Goal: Information Seeking & Learning: Learn about a topic

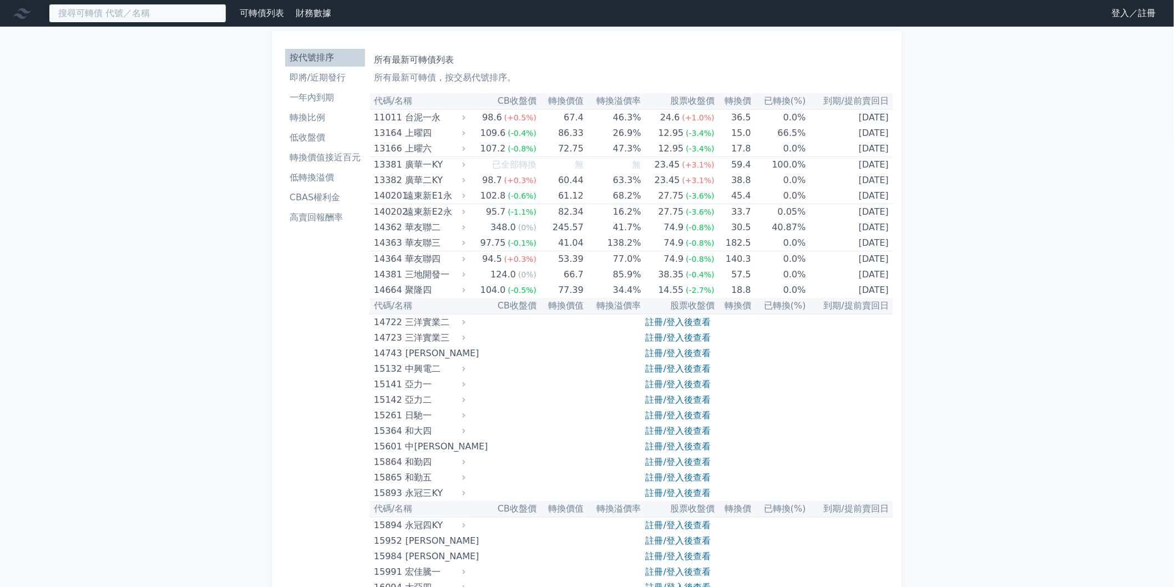
click at [212, 12] on input at bounding box center [138, 13] width 178 height 19
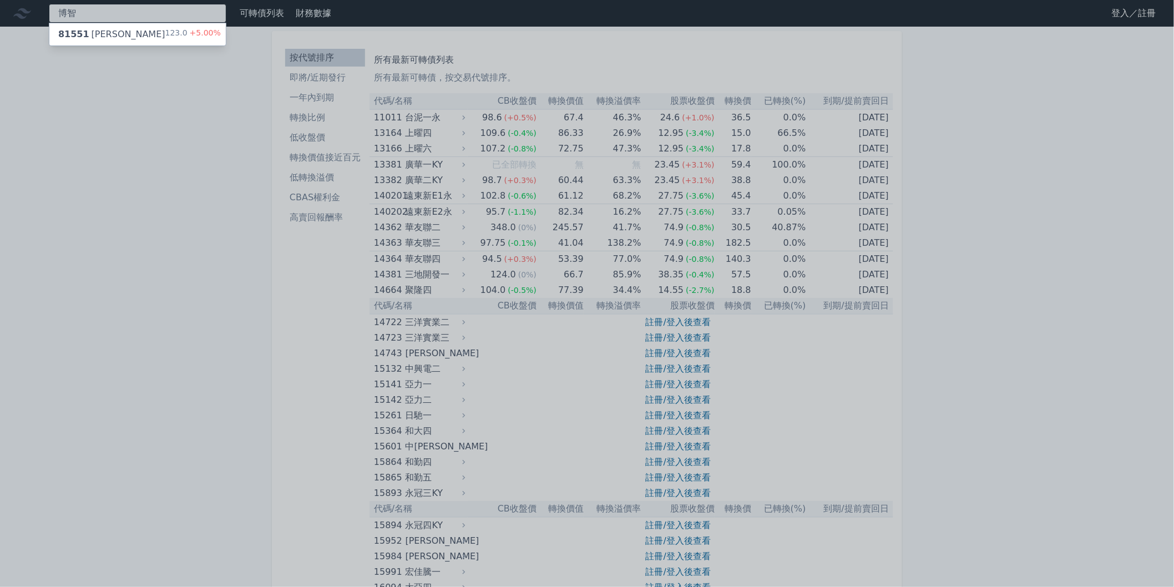
type input "博智"
click at [188, 28] on span "+5.00%" at bounding box center [204, 32] width 33 height 9
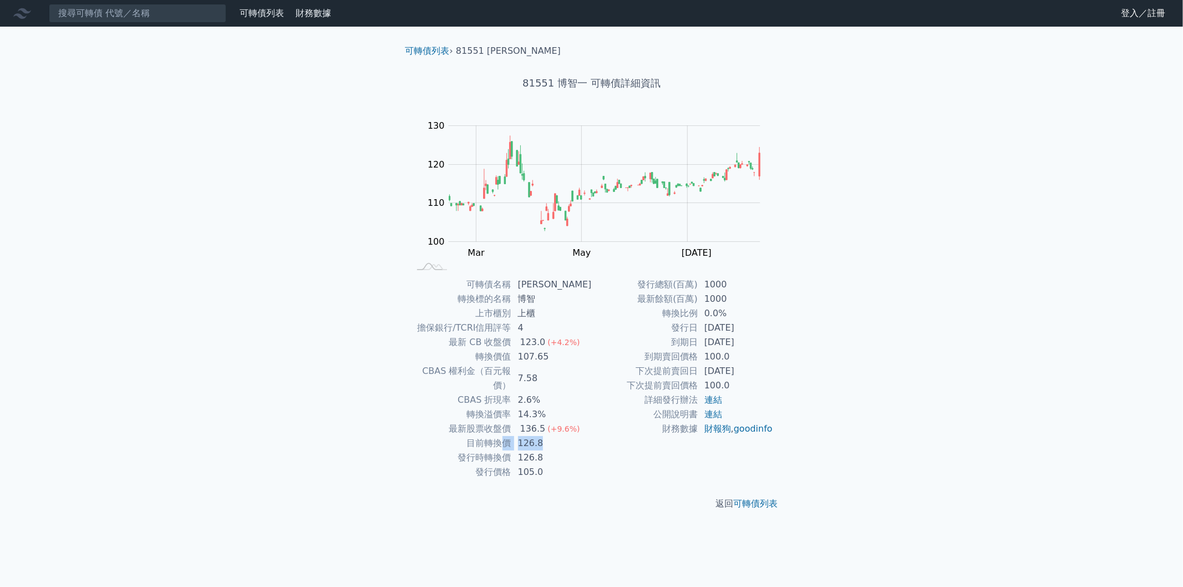
drag, startPoint x: 544, startPoint y: 430, endPoint x: 503, endPoint y: 425, distance: 41.4
click at [503, 436] on tr "目前轉換價 126.8" at bounding box center [501, 443] width 182 height 14
click at [512, 436] on td "目前轉換價" at bounding box center [461, 443] width 102 height 14
click at [523, 436] on td "126.8" at bounding box center [552, 443] width 80 height 14
click at [534, 407] on td "14.3%" at bounding box center [552, 414] width 80 height 14
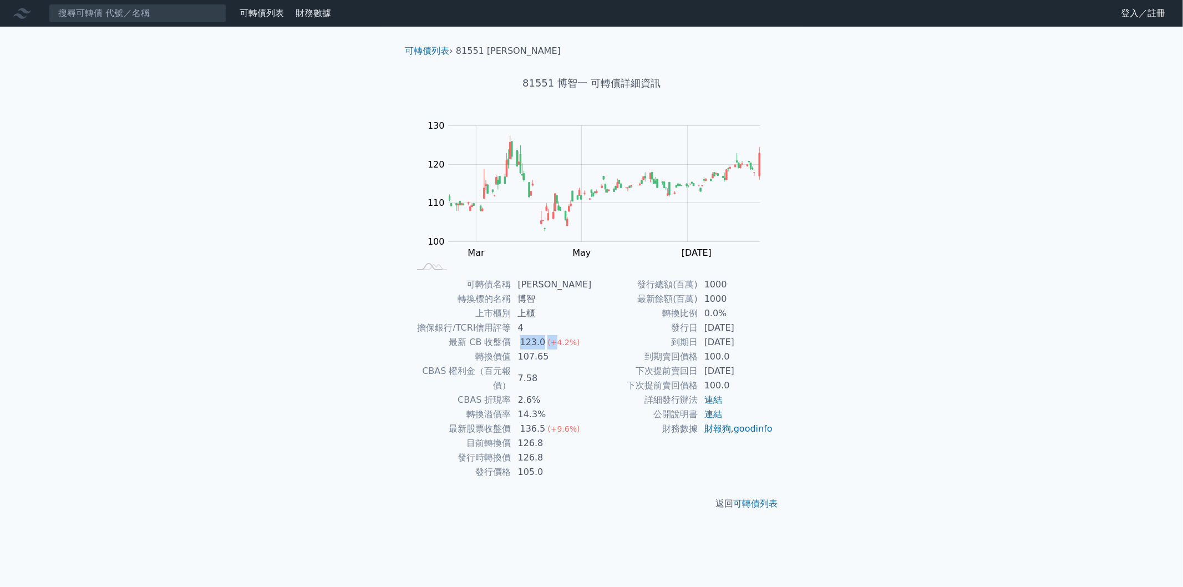
drag, startPoint x: 524, startPoint y: 336, endPoint x: 559, endPoint y: 340, distance: 34.6
click at [559, 340] on td "123.0 (+4.2%)" at bounding box center [552, 342] width 80 height 14
click at [561, 348] on div "(+4.2%)" at bounding box center [564, 342] width 32 height 14
click at [163, 21] on input at bounding box center [138, 13] width 178 height 19
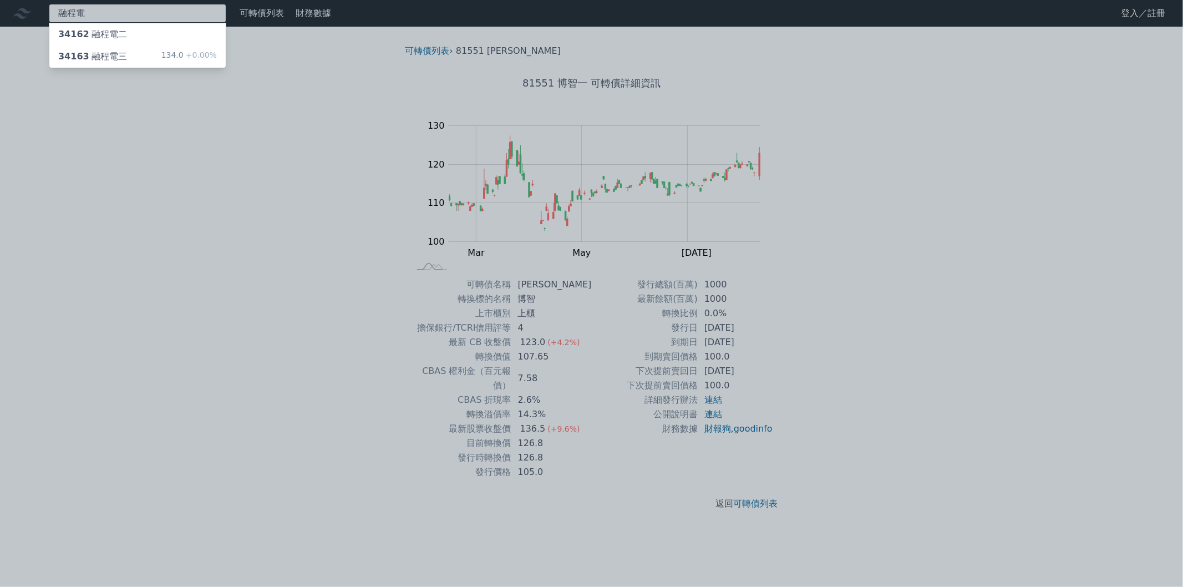
type input "融程電"
click at [174, 60] on div "融程電 34162 融程電二 34163 融程電三 134.0 +0.00% 可轉債列表 財務數據 可轉債列表 財務數據 登入／註冊 登入／註冊 可轉債列表 …" at bounding box center [591, 293] width 1183 height 587
click at [174, 60] on div "134.0 +0.00%" at bounding box center [188, 56] width 55 height 13
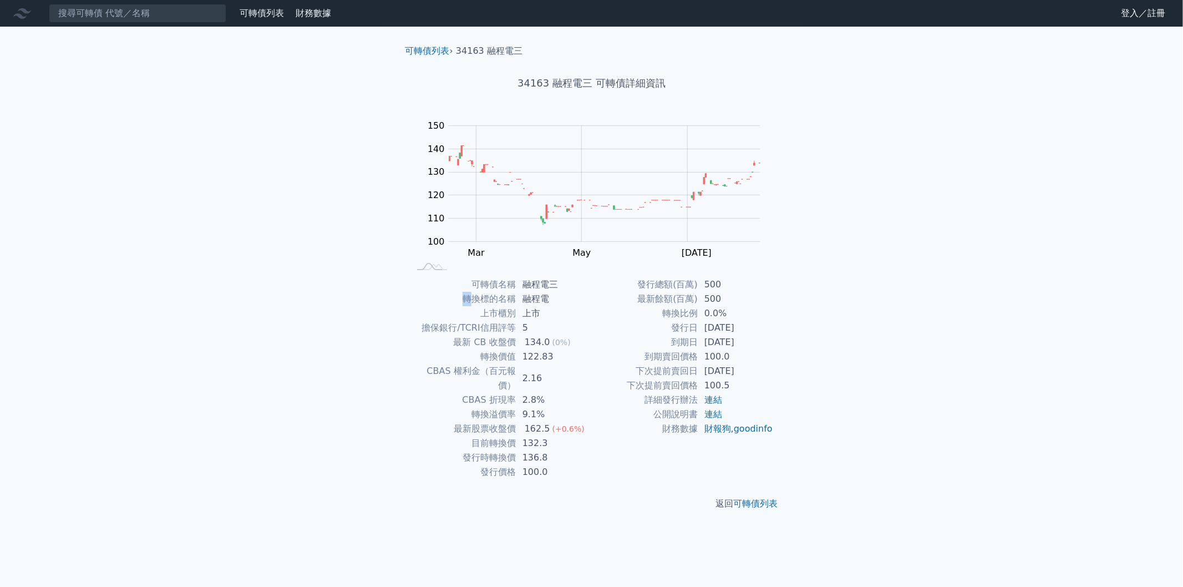
drag, startPoint x: 555, startPoint y: 464, endPoint x: 472, endPoint y: 303, distance: 180.4
click at [472, 303] on td "轉換標的名稱" at bounding box center [463, 299] width 106 height 14
click at [465, 297] on td "轉換標的名稱" at bounding box center [463, 299] width 106 height 14
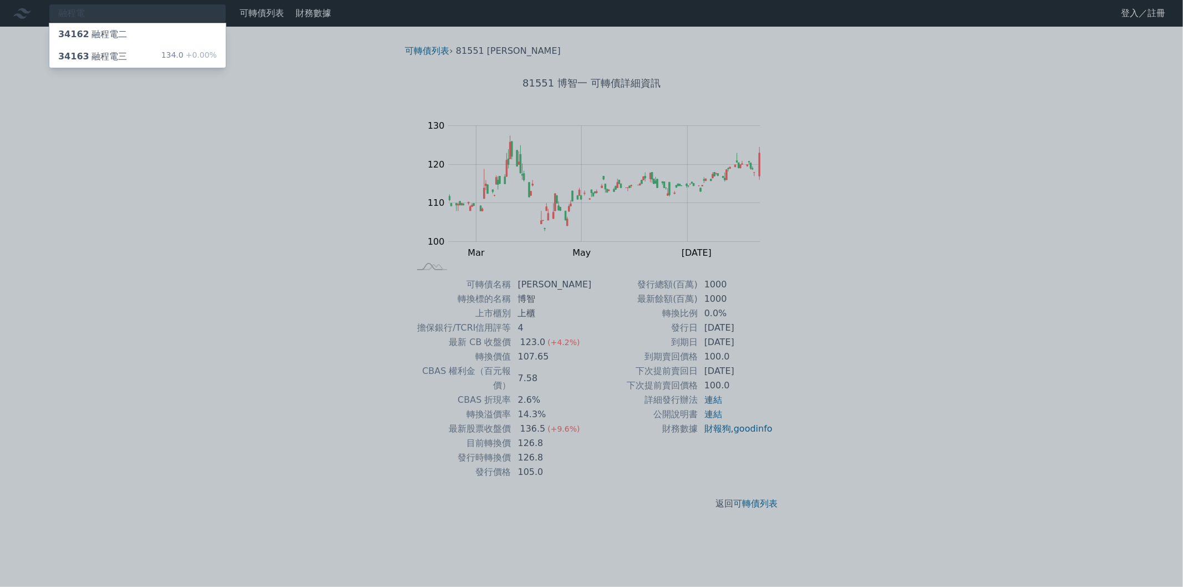
click at [152, 148] on div at bounding box center [591, 293] width 1183 height 587
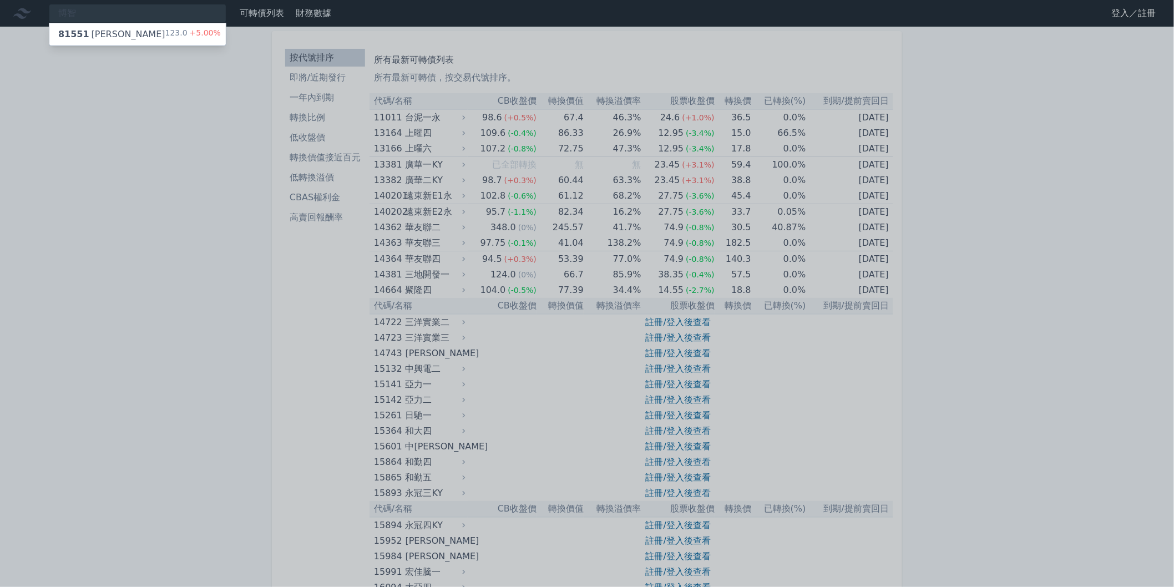
click at [256, 338] on div at bounding box center [587, 293] width 1174 height 587
